Goal: Download file/media

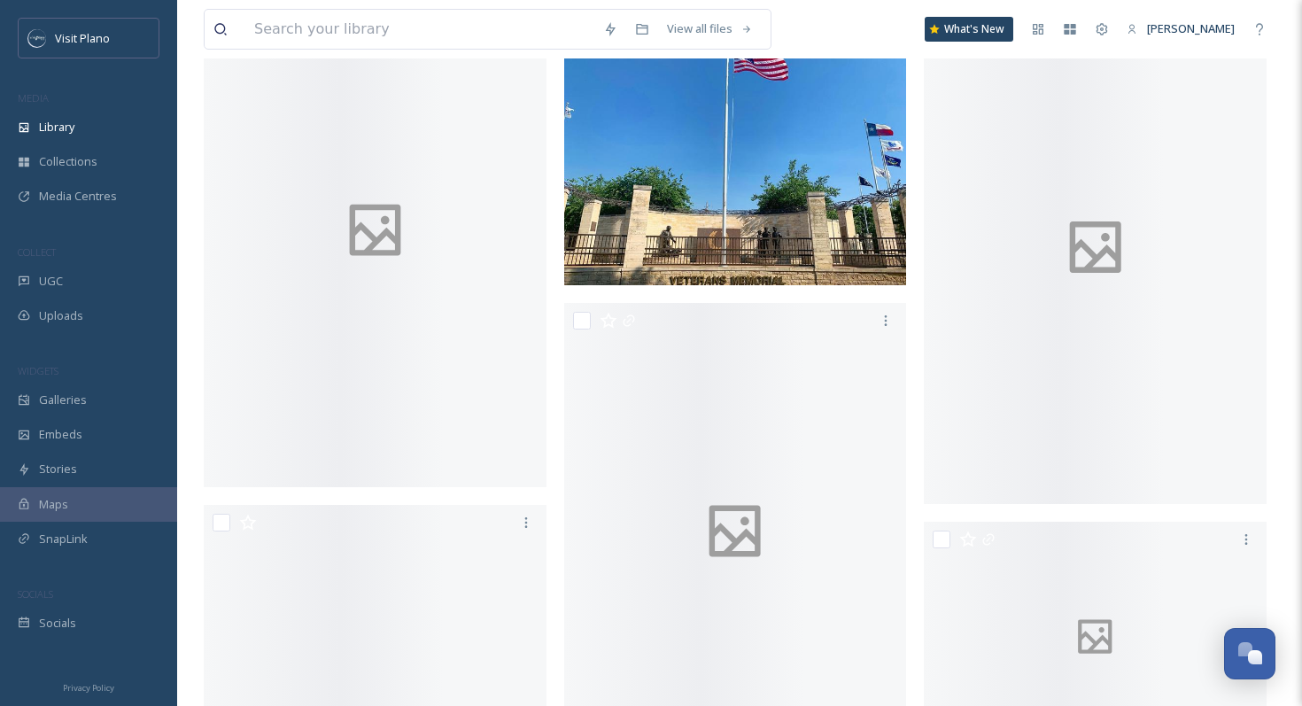
scroll to position [9499, 0]
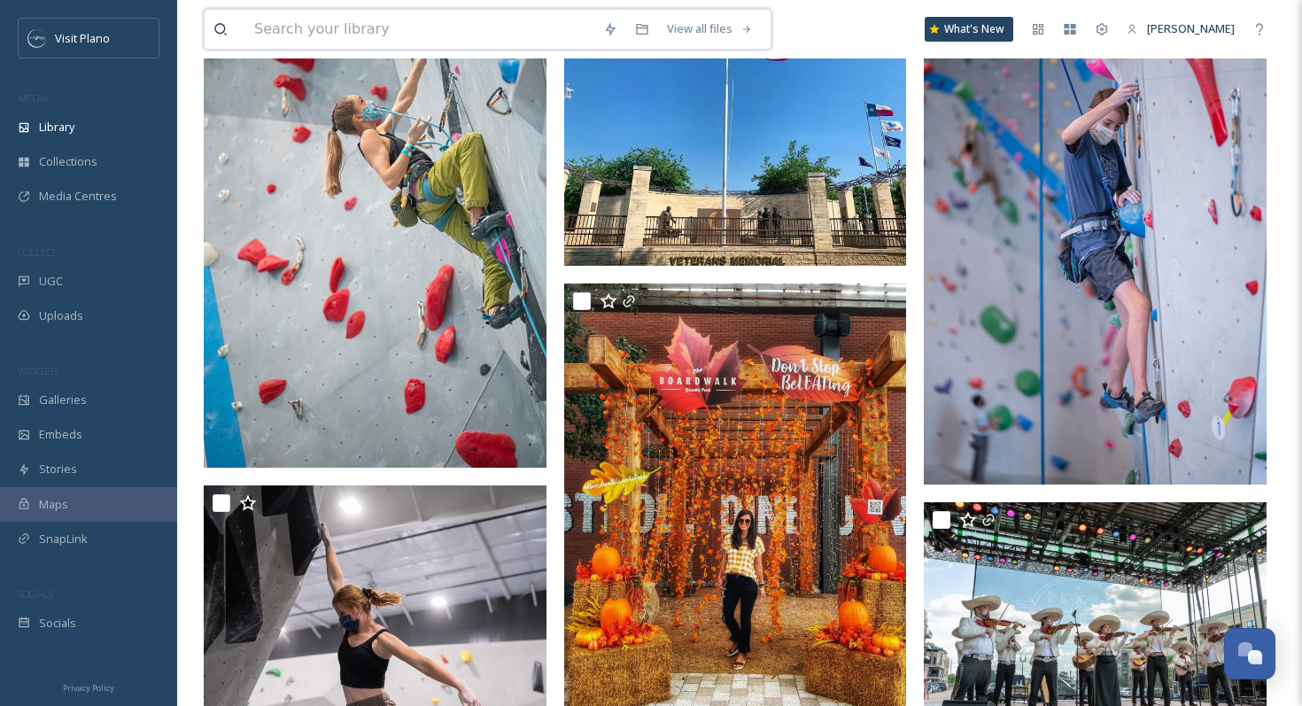
click at [401, 40] on input at bounding box center [419, 29] width 349 height 39
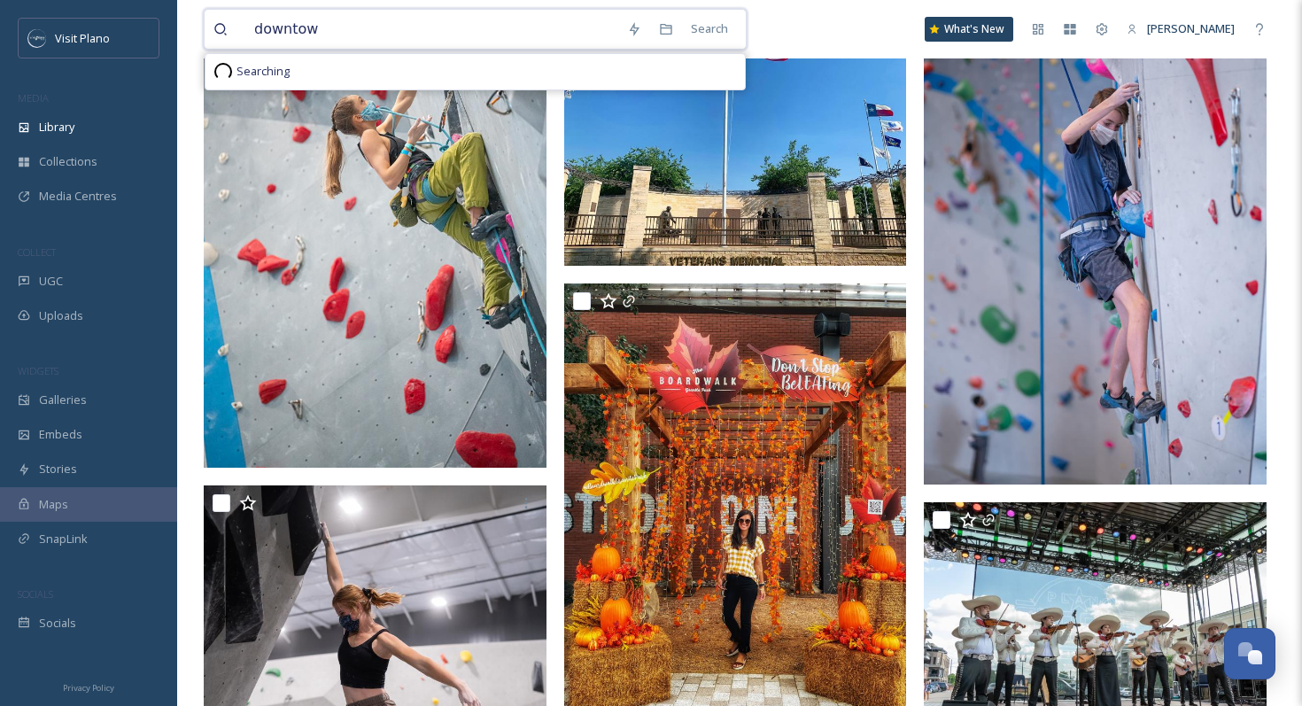
type input "downtown"
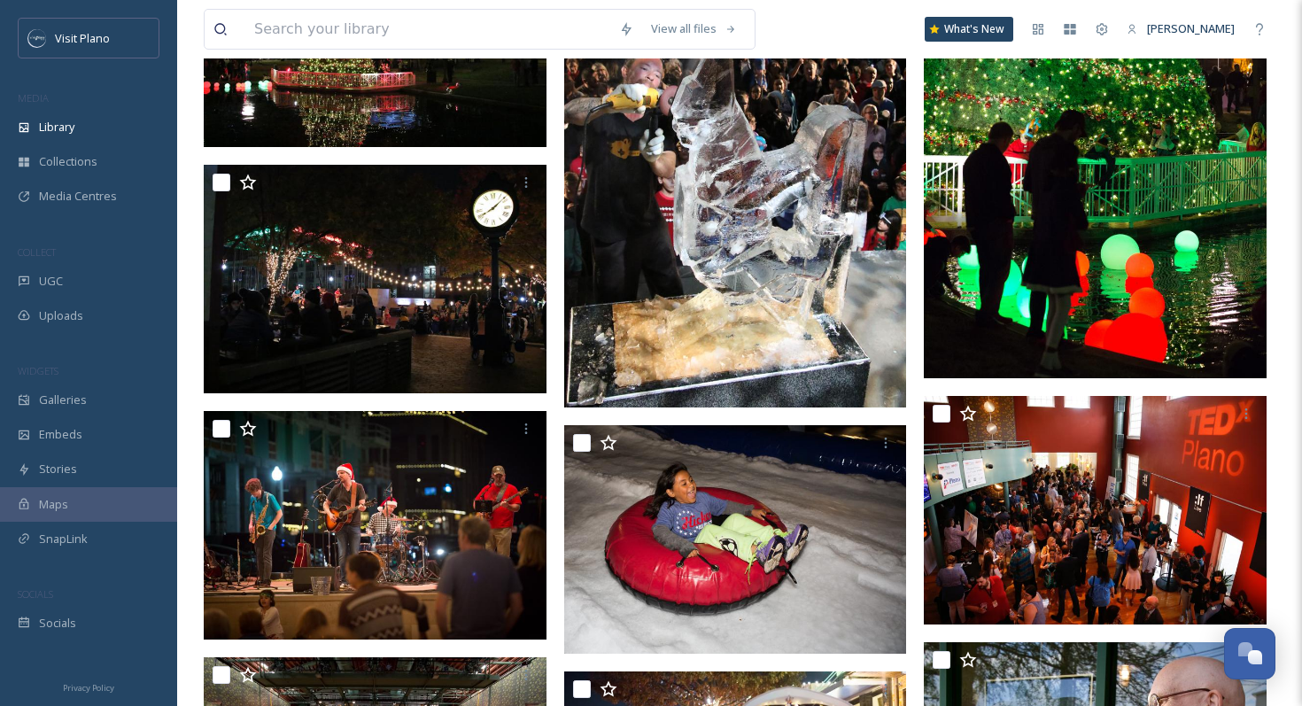
scroll to position [10083, 0]
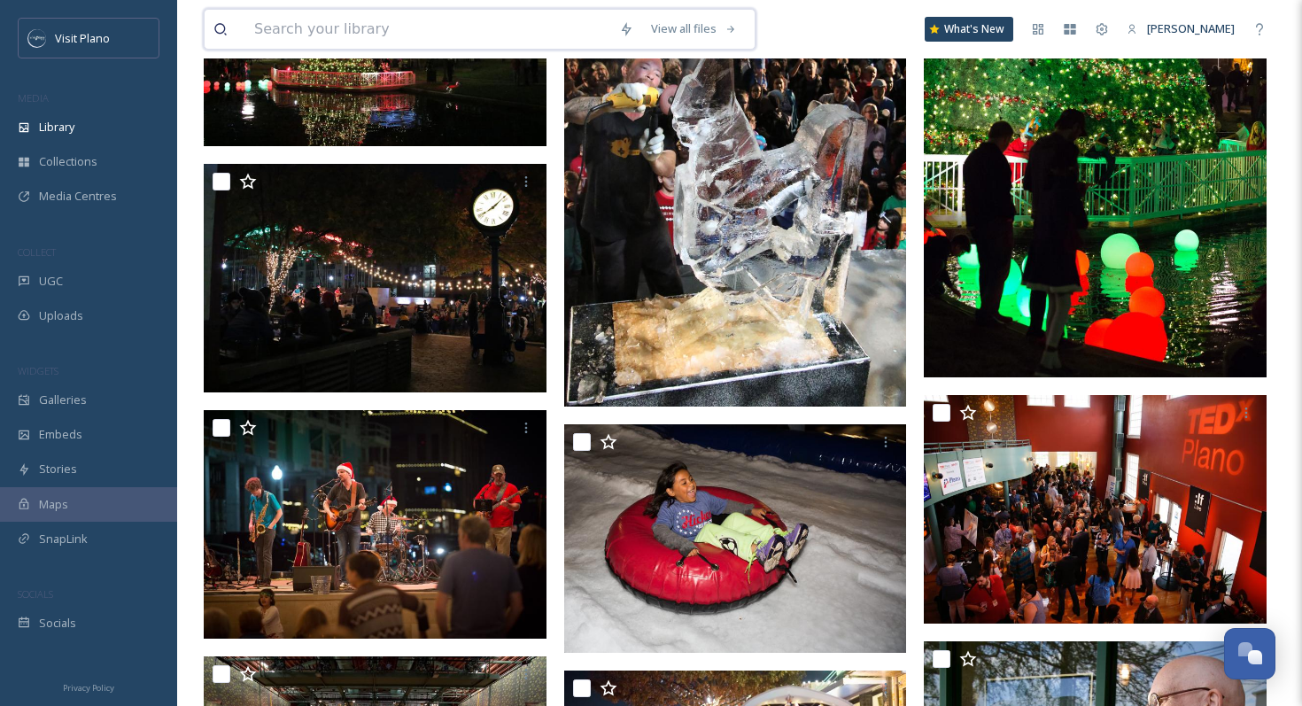
click at [424, 29] on input at bounding box center [427, 29] width 365 height 39
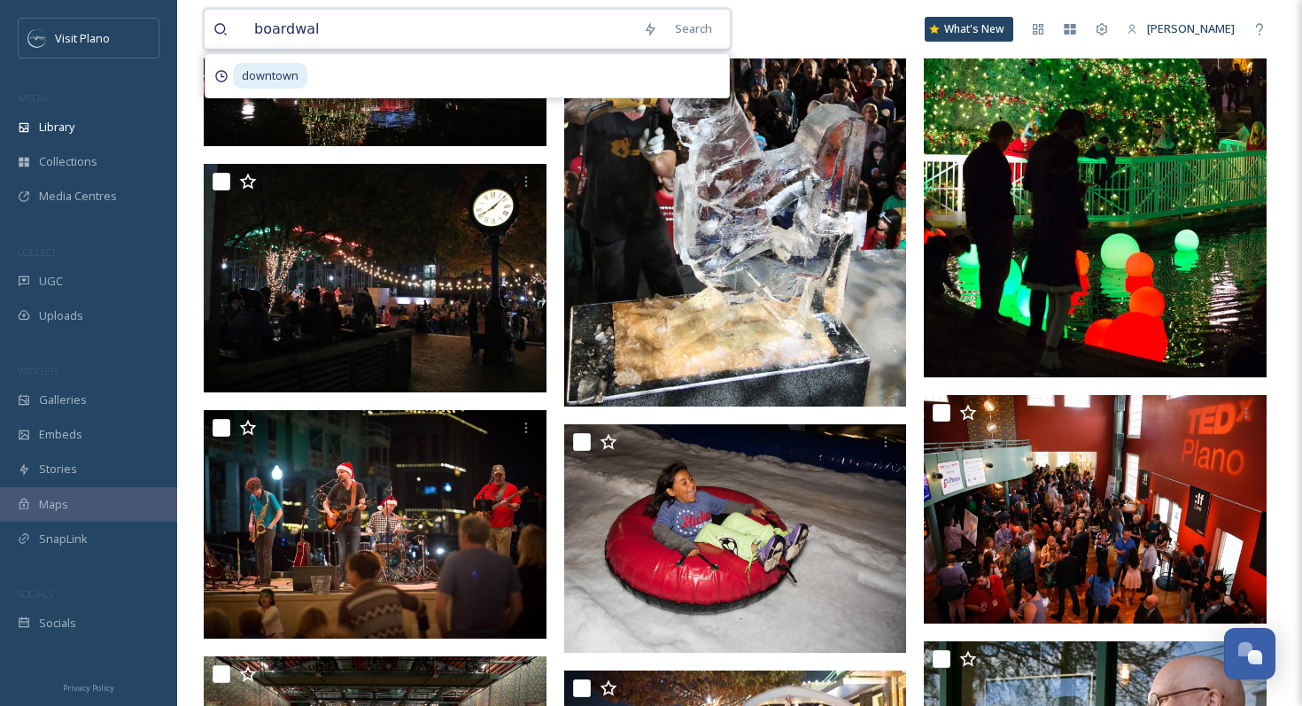
type input "boardwalk"
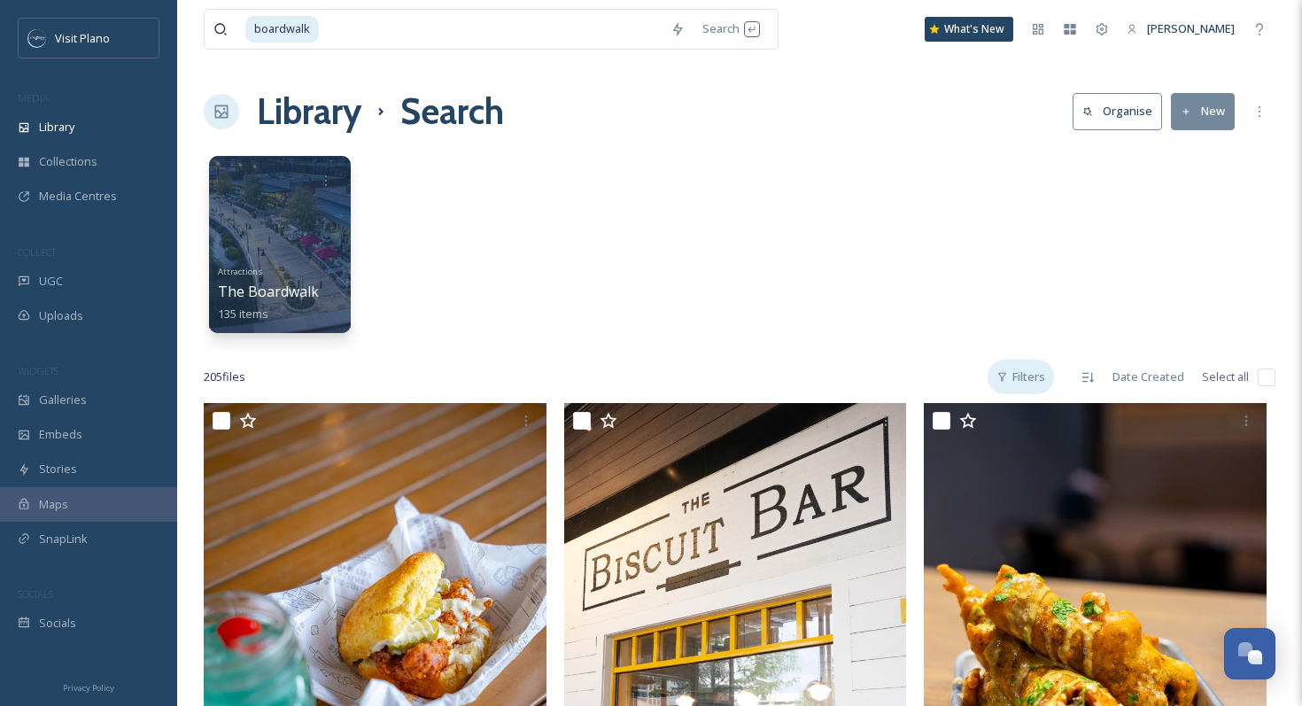
click at [1035, 377] on div "Filters" at bounding box center [1021, 377] width 66 height 35
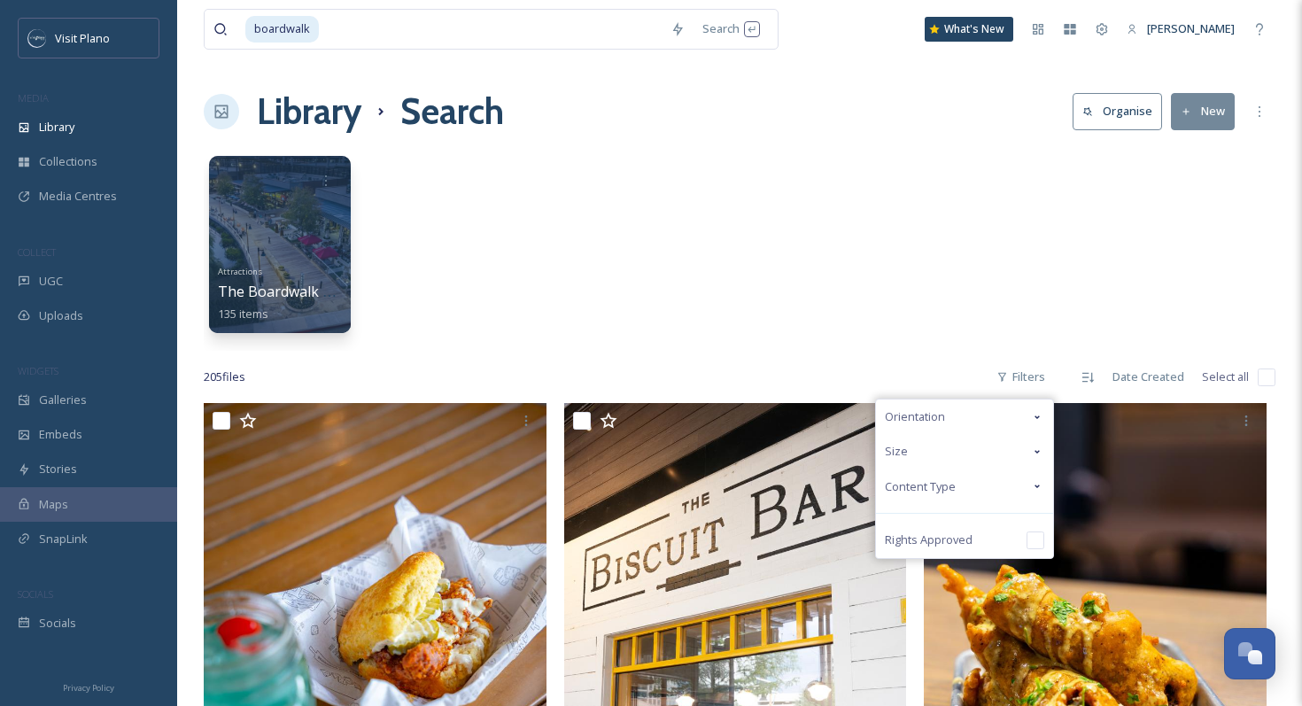
click at [939, 457] on div "Size" at bounding box center [964, 451] width 177 height 35
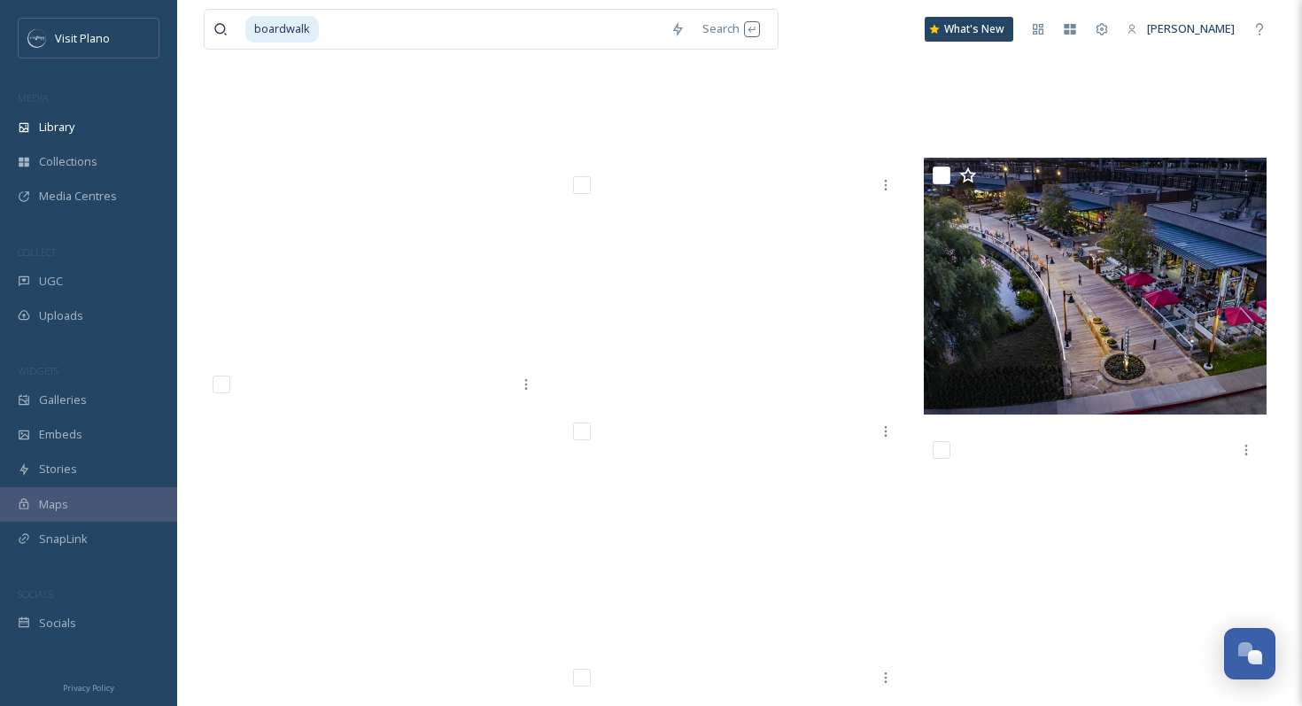
scroll to position [16597, 0]
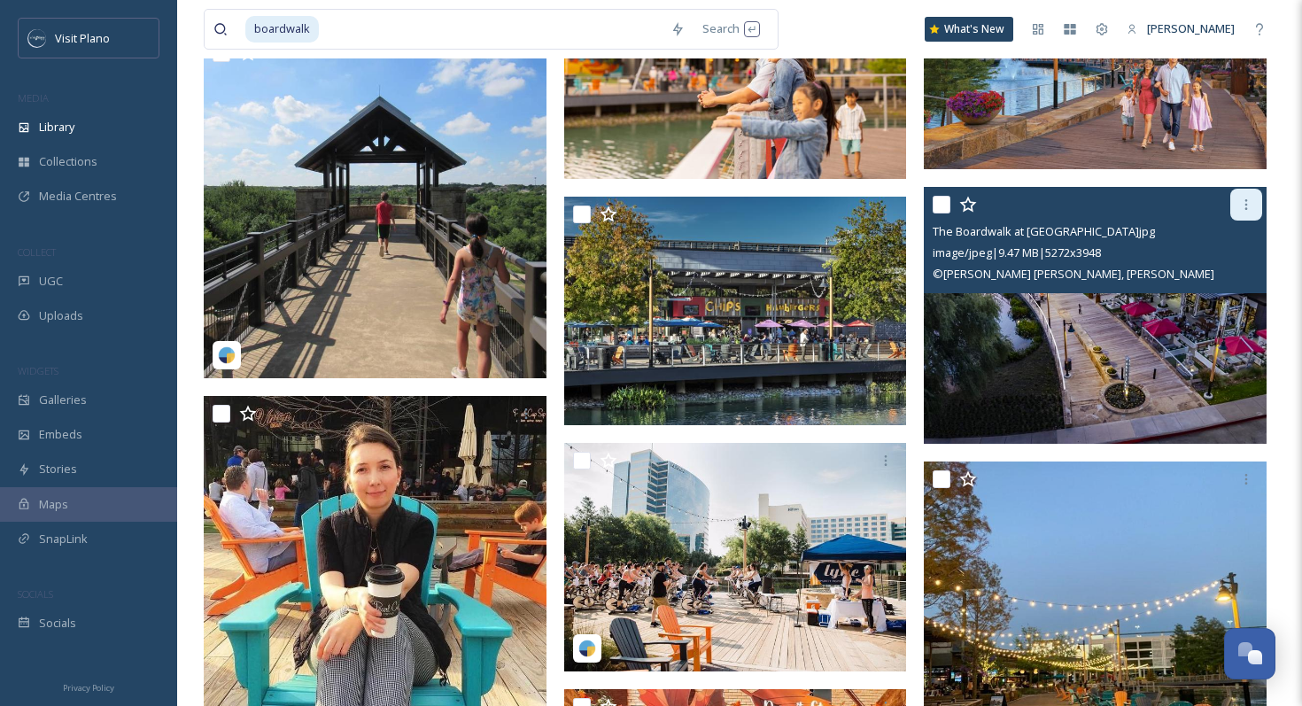
click at [1247, 204] on icon at bounding box center [1247, 204] width 3 height 11
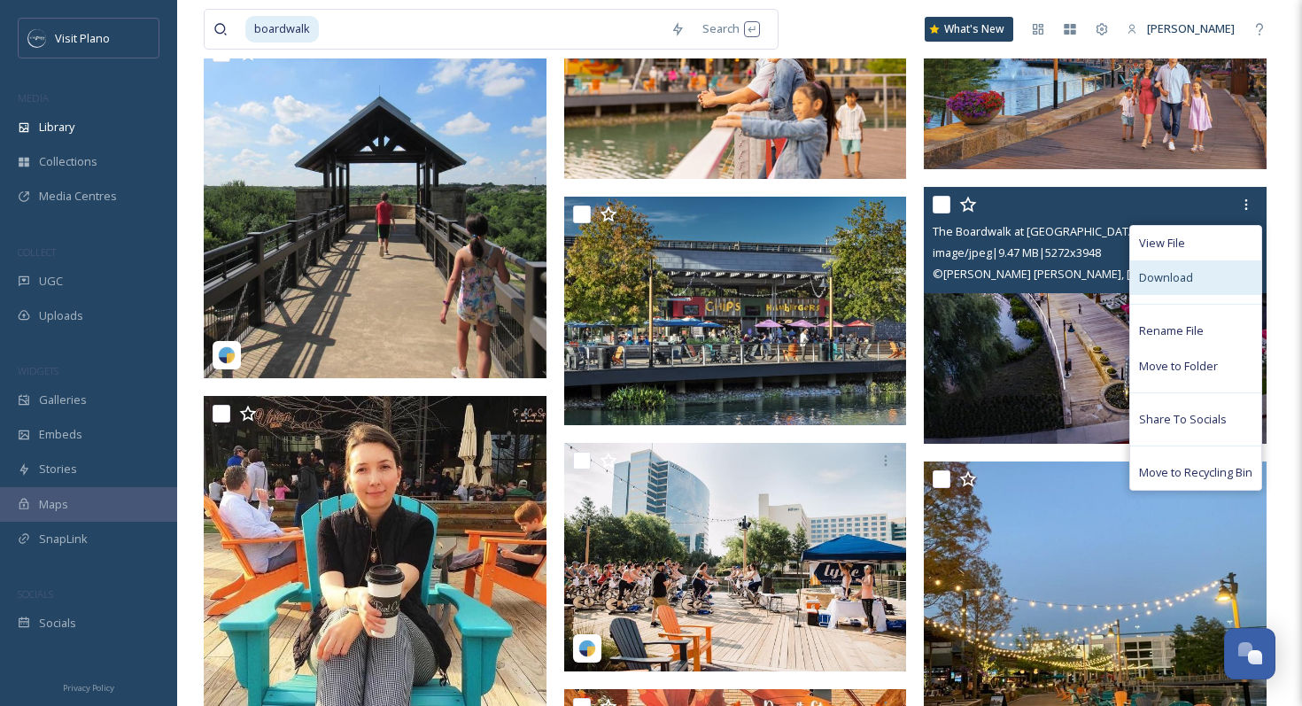
click at [1196, 286] on div "Download" at bounding box center [1196, 277] width 131 height 35
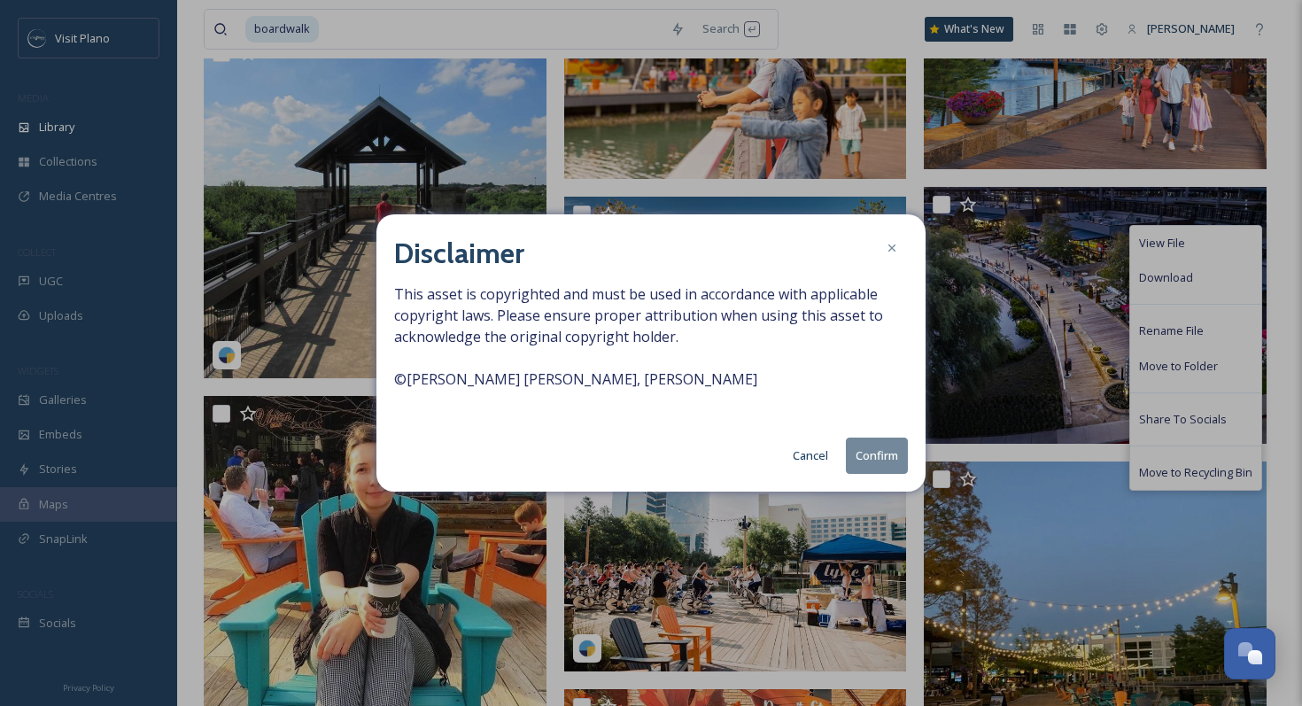
click at [872, 455] on button "Confirm" at bounding box center [877, 456] width 62 height 36
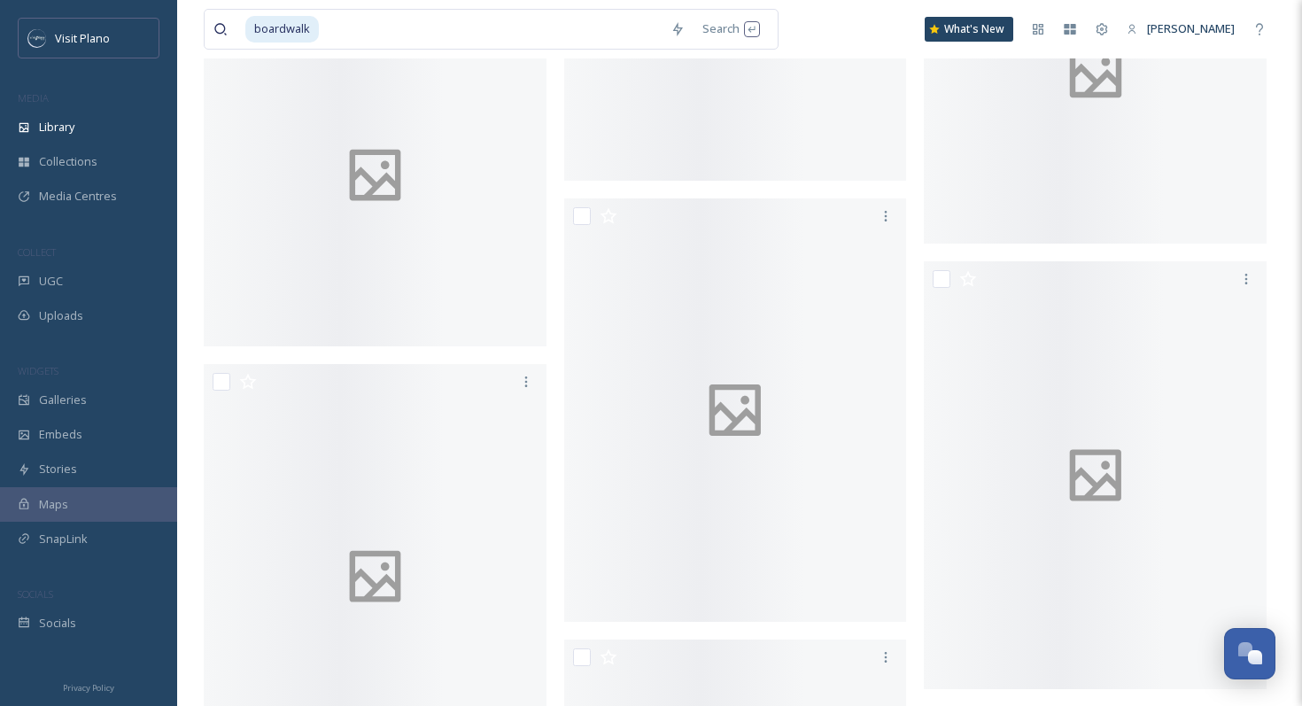
scroll to position [21727, 0]
click at [327, 25] on input at bounding box center [491, 29] width 341 height 39
type input "b"
type input "arts"
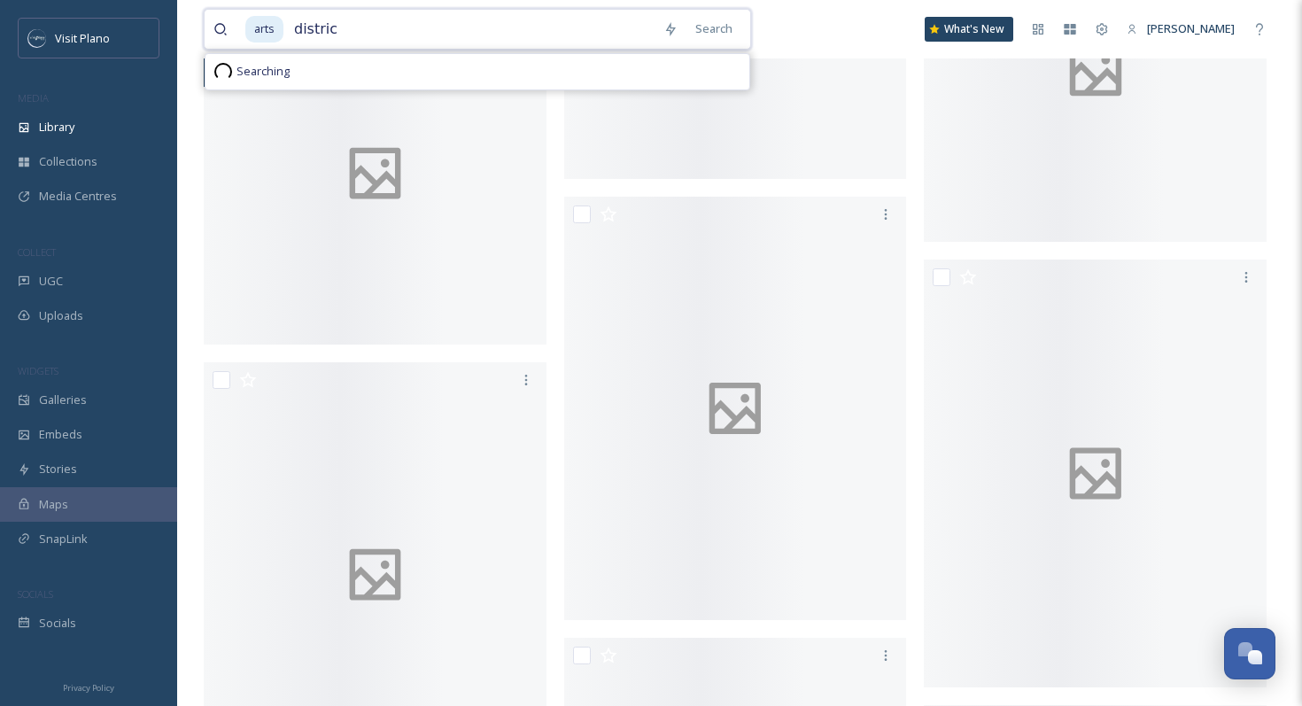
type input "district"
